Goal: Task Accomplishment & Management: Use online tool/utility

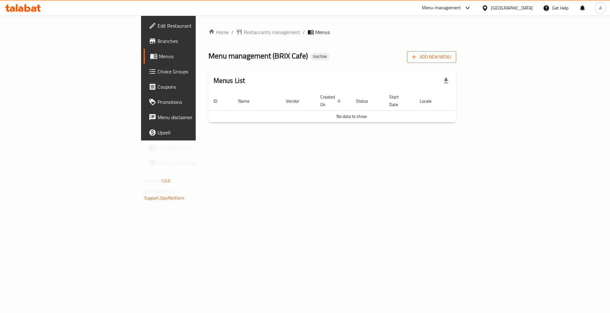
click at [451, 57] on span "Add New Menu" at bounding box center [431, 57] width 39 height 8
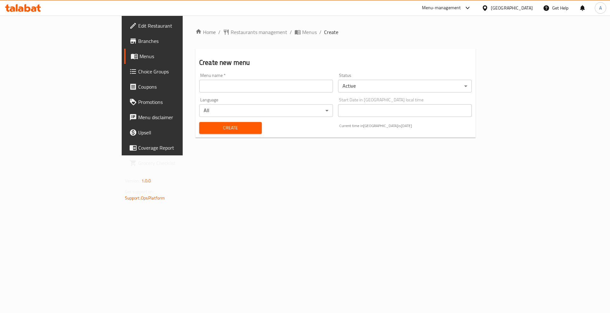
click at [266, 80] on input "text" at bounding box center [266, 86] width 134 height 13
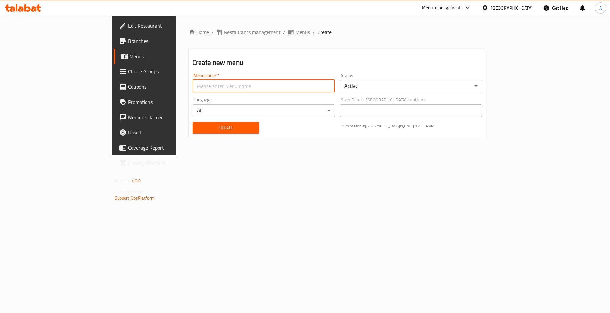
type input "Menu"
click at [189, 136] on div "Create" at bounding box center [226, 127] width 74 height 19
click at [198, 128] on span "Create" at bounding box center [226, 128] width 57 height 8
click at [192, 82] on input "text" at bounding box center [263, 86] width 142 height 13
type input "Menu"
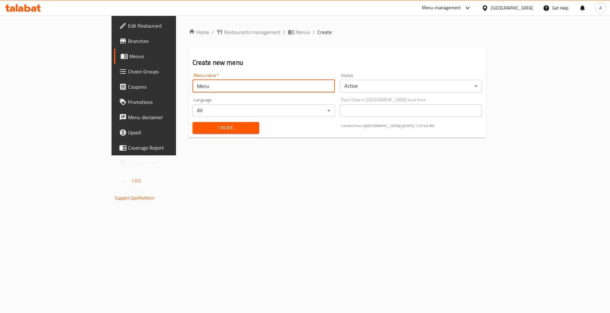
click at [189, 120] on div "Create" at bounding box center [226, 127] width 74 height 19
click at [198, 125] on span "Create" at bounding box center [226, 128] width 57 height 8
click at [229, 26] on div "Home / Restaurants management / Menus / Create Create new menu Menu name   * Me…" at bounding box center [337, 86] width 323 height 140
click at [295, 34] on span "Menus" at bounding box center [302, 32] width 15 height 8
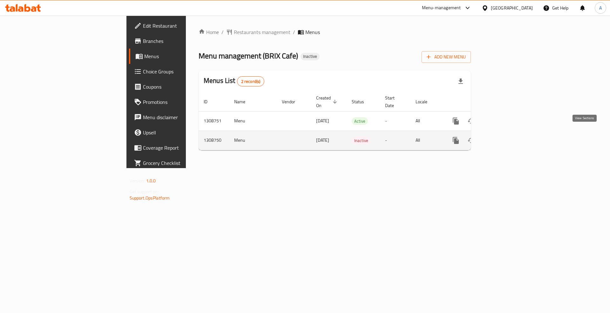
click at [509, 133] on link "enhanced table" at bounding box center [501, 140] width 15 height 15
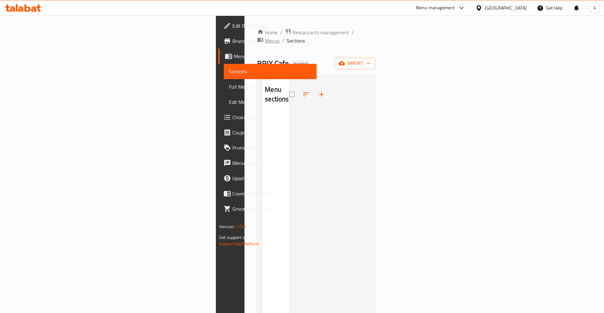
click at [265, 37] on span "Menus" at bounding box center [272, 41] width 15 height 8
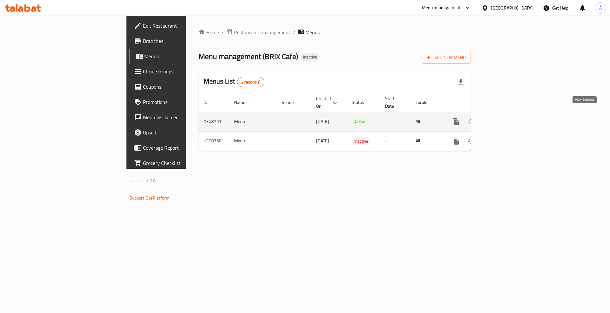
click at [505, 118] on icon "enhanced table" at bounding box center [502, 122] width 8 height 8
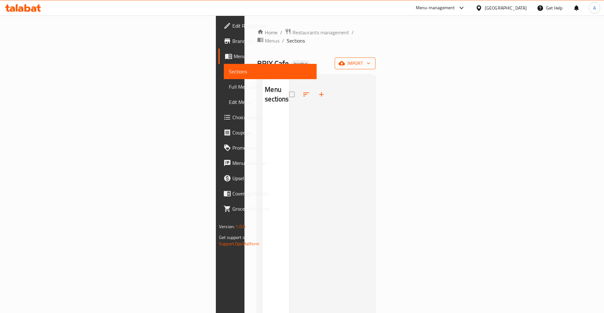
click at [370, 59] on span "import" at bounding box center [355, 63] width 30 height 8
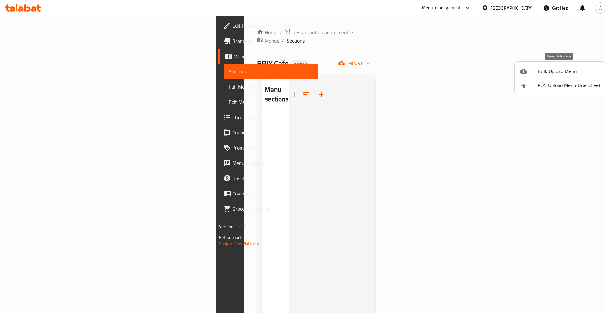
click at [550, 71] on span "Bulk Upload Menu" at bounding box center [568, 71] width 63 height 8
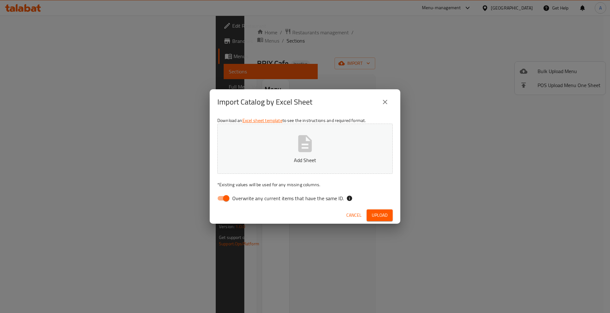
click at [254, 204] on label "Overwrite any current items that have the same ID." at bounding box center [279, 198] width 130 height 12
click at [244, 204] on input "Overwrite any current items that have the same ID." at bounding box center [226, 198] width 36 height 12
checkbox input "false"
click at [384, 214] on span "Upload" at bounding box center [380, 215] width 16 height 8
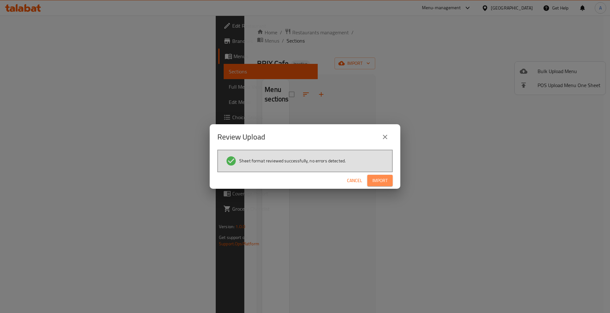
click at [377, 180] on span "Import" at bounding box center [379, 181] width 15 height 8
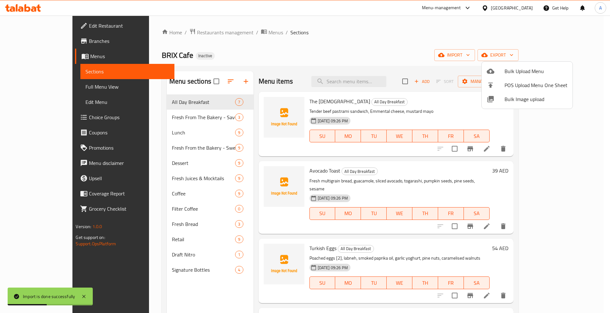
click at [44, 82] on div at bounding box center [305, 156] width 610 height 313
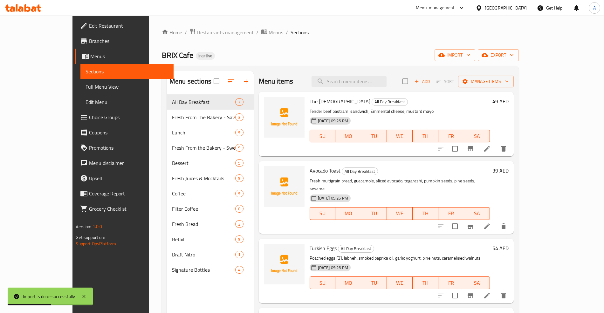
click at [85, 87] on span "Full Menu View" at bounding box center [126, 87] width 83 height 8
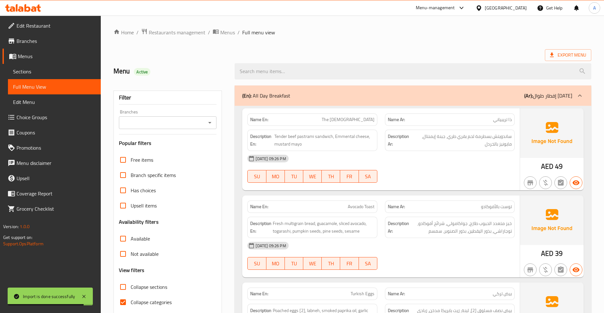
scroll to position [127, 0]
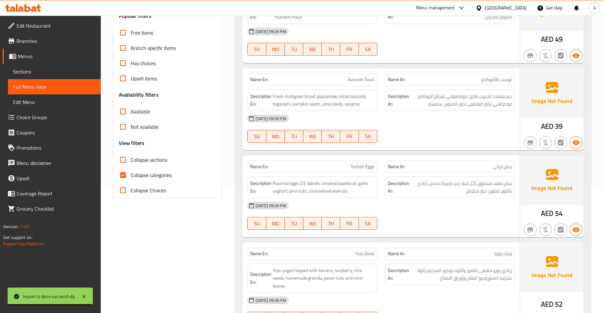
click at [134, 175] on span "Collapse categories" at bounding box center [151, 175] width 41 height 8
click at [131, 175] on input "Collapse categories" at bounding box center [122, 174] width 15 height 15
checkbox input "false"
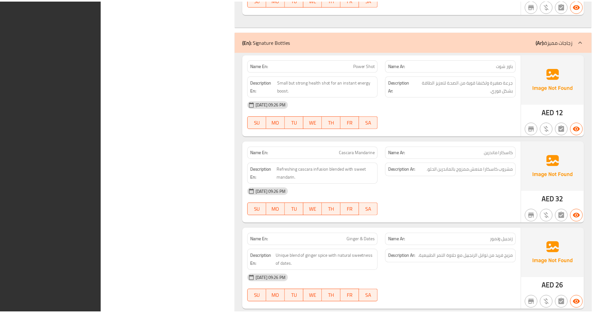
scroll to position [6582, 0]
